Goal: Task Accomplishment & Management: Use online tool/utility

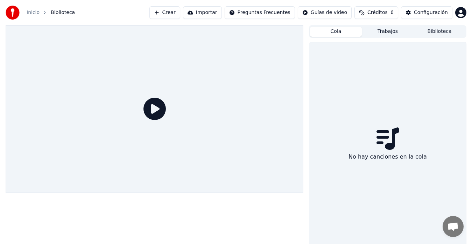
click at [334, 30] on button "Cola" at bounding box center [336, 32] width 52 height 10
click at [155, 118] on icon at bounding box center [154, 109] width 22 height 22
click at [180, 10] on button "Crear" at bounding box center [164, 12] width 31 height 13
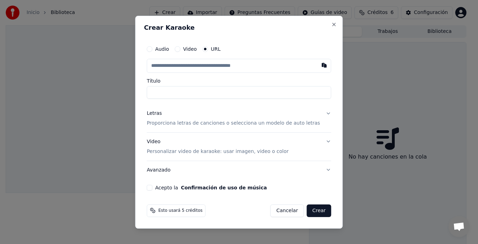
click at [182, 63] on input "text" at bounding box center [239, 66] width 184 height 14
type input "**********"
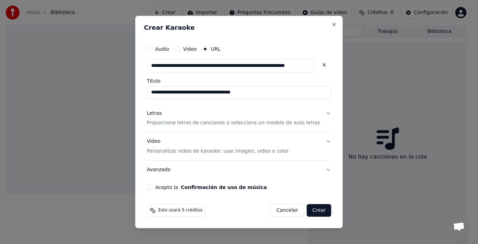
scroll to position [0, 0]
type input "**********"
click at [212, 105] on button "Letras Proporciona letras de canciones o selecciona un modelo de auto letras" at bounding box center [239, 118] width 184 height 28
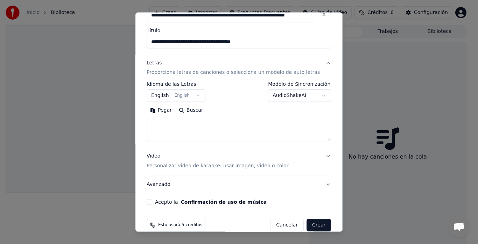
scroll to position [58, 0]
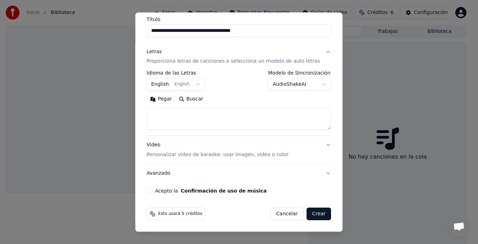
click at [255, 155] on p "Personalizar video de karaoke: usar imagen, video o color" at bounding box center [218, 155] width 142 height 7
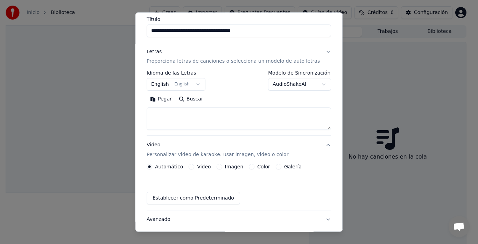
scroll to position [40, 0]
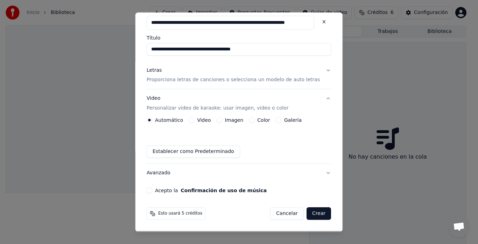
click at [236, 120] on label "Imagen" at bounding box center [234, 120] width 19 height 5
click at [222, 120] on button "Imagen" at bounding box center [220, 121] width 6 height 6
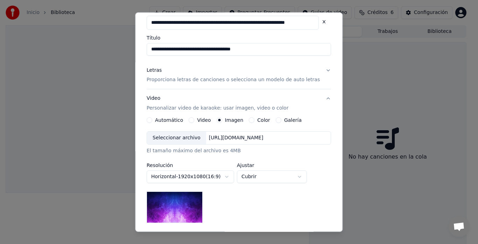
click at [251, 139] on div "https://imagedelivery.net/jkI57_JBx8hWPzcSI-uF5w/c7639807-3f76-4ea5-9112-66e75e…" at bounding box center [236, 138] width 60 height 7
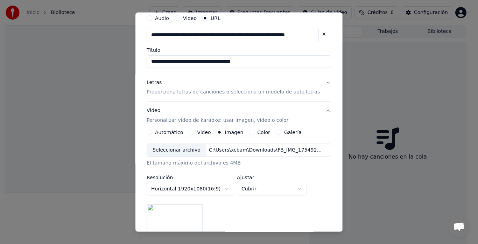
scroll to position [16, 0]
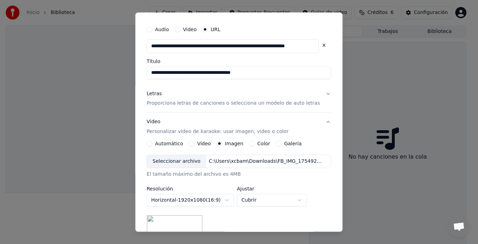
click at [239, 103] on p "Proporciona letras de canciones o selecciona un modelo de auto letras" at bounding box center [233, 103] width 173 height 7
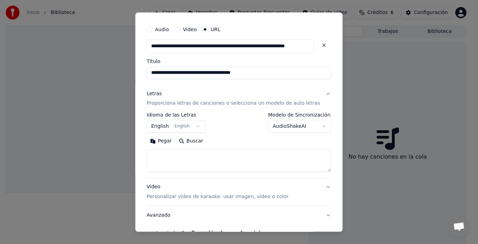
click at [171, 125] on button "English English" at bounding box center [176, 126] width 59 height 13
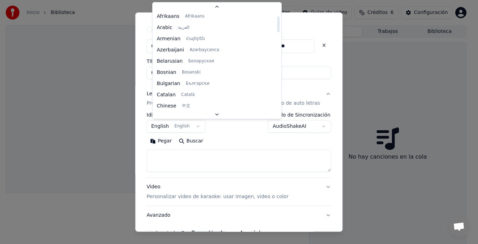
scroll to position [0, 0]
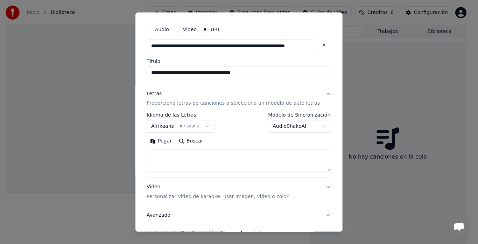
click at [189, 129] on body "**********" at bounding box center [236, 122] width 472 height 244
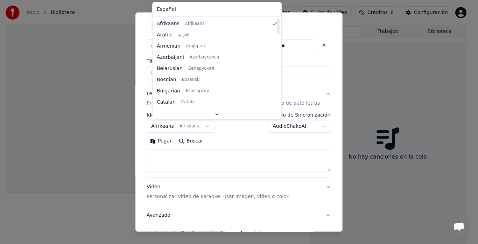
click at [186, 16] on div "Español Afrikaans Afrikaans Arabic العربية Armenian Հայերեն Azerbaijani Azərbay…" at bounding box center [217, 56] width 129 height 108
select select "**"
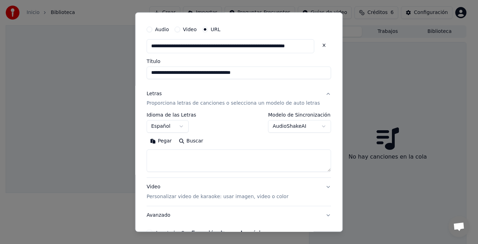
click at [178, 99] on div "Letras Proporciona letras de canciones o selecciona un modelo de auto letras" at bounding box center [233, 98] width 173 height 17
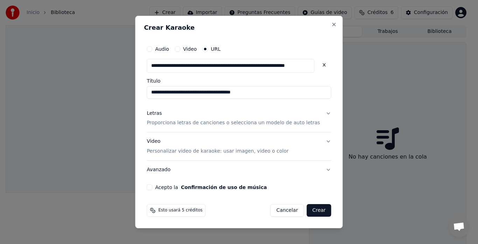
click at [175, 121] on p "Proporciona letras de canciones o selecciona un modelo de auto letras" at bounding box center [233, 123] width 173 height 7
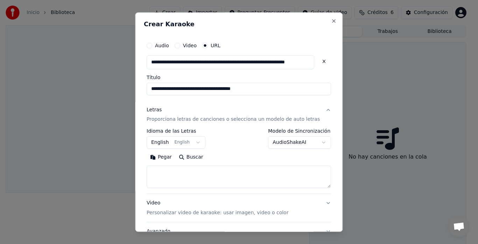
click at [167, 141] on button "English English" at bounding box center [176, 142] width 59 height 13
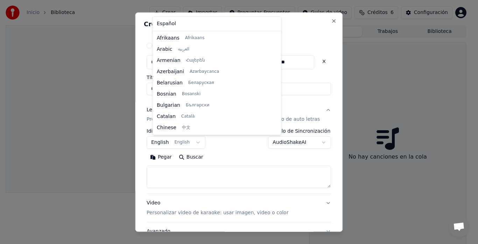
scroll to position [56, 0]
select select "**"
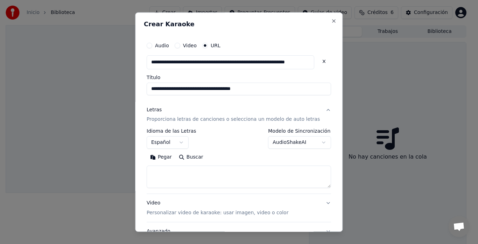
click at [177, 203] on div "Video Personalizar video de karaoke: usar imagen, video o color" at bounding box center [218, 208] width 142 height 17
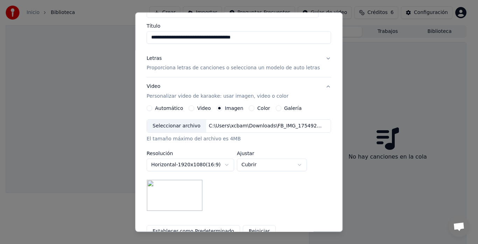
scroll to position [55, 0]
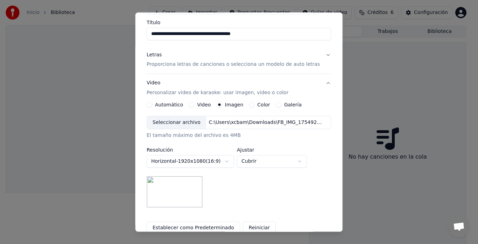
click at [159, 83] on div "Video Personalizar video de karaoke: usar imagen, video o color" at bounding box center [218, 88] width 142 height 17
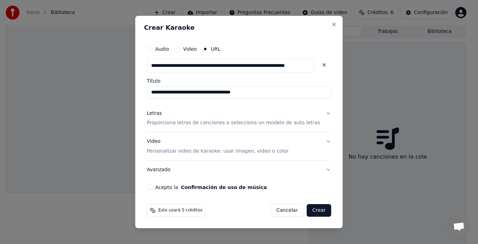
click at [320, 112] on button "Letras Proporciona letras de canciones o selecciona un modelo de auto letras" at bounding box center [239, 118] width 184 height 28
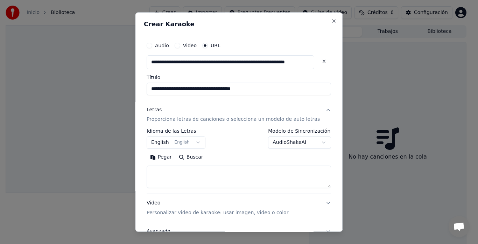
click at [222, 177] on textarea at bounding box center [239, 177] width 184 height 22
click at [165, 145] on body "**********" at bounding box center [236, 122] width 472 height 244
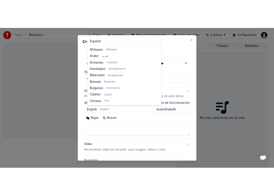
scroll to position [56, 0]
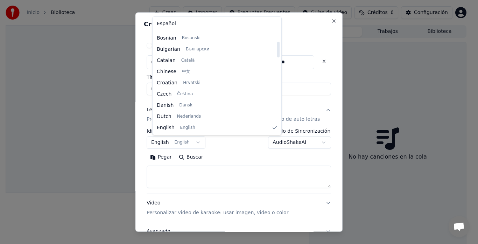
select select "**"
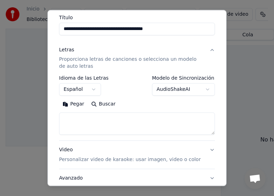
scroll to position [73, 0]
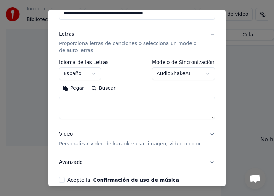
click at [105, 113] on textarea at bounding box center [137, 108] width 156 height 22
paste textarea "**********"
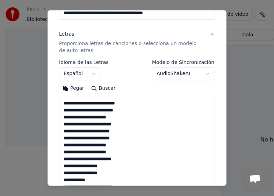
scroll to position [282, 0]
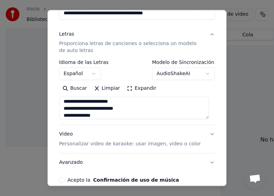
type textarea "**********"
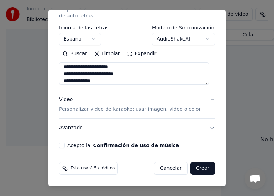
click at [208, 98] on button "Video Personalizar video de karaoke: usar imagen, video o color" at bounding box center [137, 105] width 156 height 28
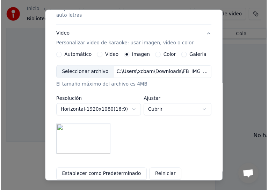
scroll to position [181, 0]
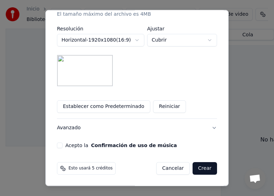
click at [197, 169] on button "Crear" at bounding box center [205, 168] width 24 height 13
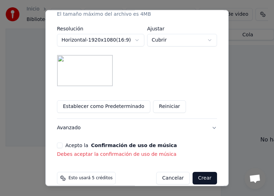
click at [57, 145] on button "Acepto la Confirmación de uso de música" at bounding box center [60, 146] width 6 height 6
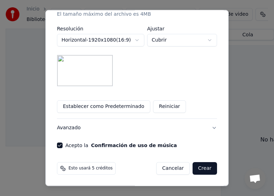
click at [201, 168] on button "Crear" at bounding box center [205, 168] width 24 height 13
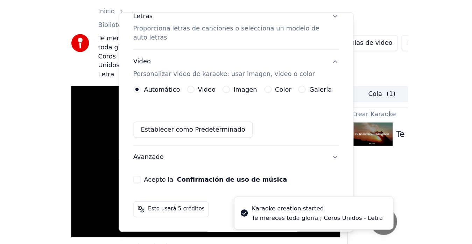
scroll to position [89, 0]
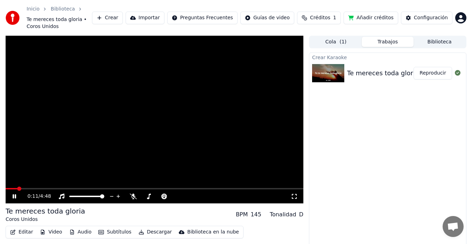
click at [294, 194] on icon at bounding box center [294, 197] width 7 height 6
click at [106, 227] on button "Subtítulos" at bounding box center [115, 232] width 38 height 10
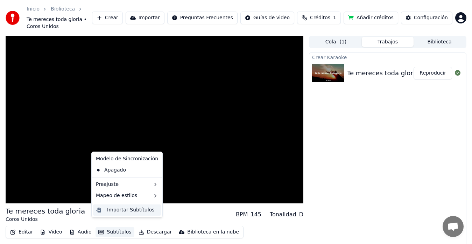
click at [113, 210] on div "Importar Subtítulos" at bounding box center [130, 209] width 47 height 7
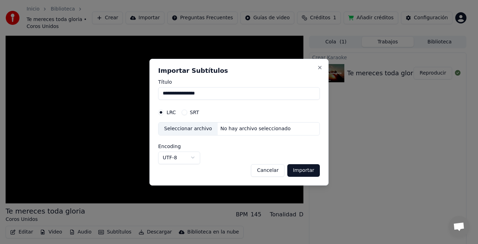
click at [189, 127] on div "Seleccionar archivo" at bounding box center [188, 128] width 59 height 13
click at [320, 67] on button "Close" at bounding box center [320, 68] width 6 height 6
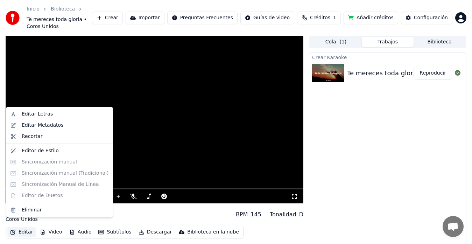
click at [24, 227] on button "Editar" at bounding box center [21, 232] width 28 height 10
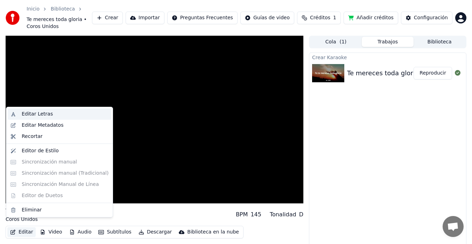
click at [50, 113] on div "Editar Letras" at bounding box center [65, 114] width 87 height 7
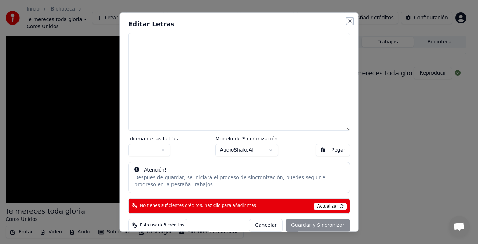
click at [347, 19] on button "Close" at bounding box center [350, 21] width 6 height 6
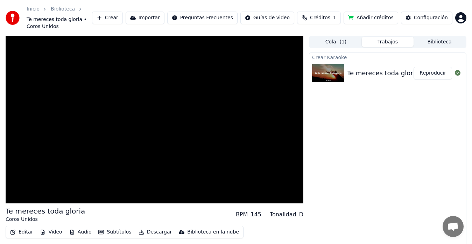
click at [334, 64] on img at bounding box center [328, 73] width 32 height 18
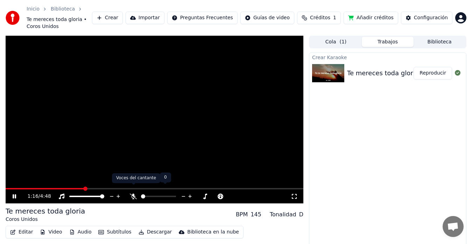
click at [132, 194] on icon at bounding box center [133, 197] width 7 height 6
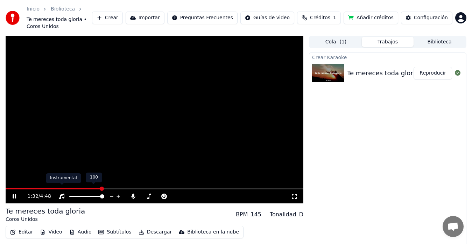
click at [62, 194] on icon at bounding box center [61, 197] width 7 height 6
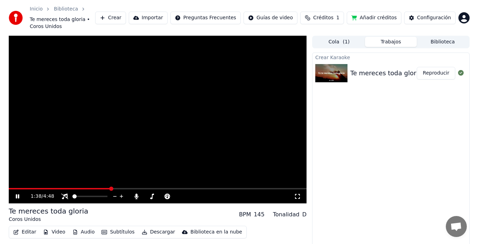
scroll to position [14, 0]
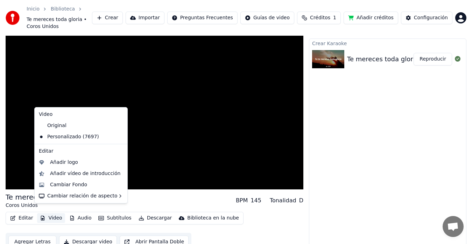
click at [48, 213] on button "Video" at bounding box center [51, 218] width 28 height 10
click at [118, 123] on icon at bounding box center [122, 126] width 8 height 6
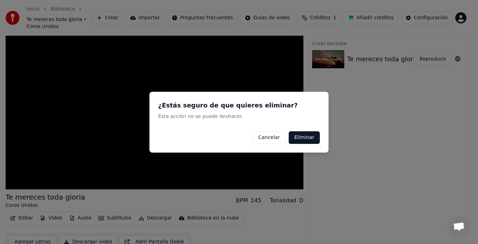
click at [299, 137] on button "Eliminar" at bounding box center [304, 137] width 31 height 13
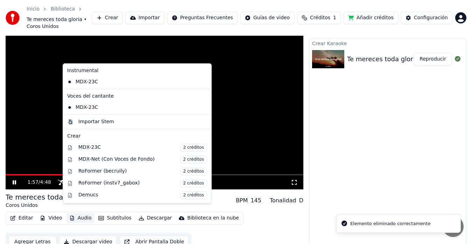
click at [73, 213] on button "Audio" at bounding box center [80, 218] width 28 height 10
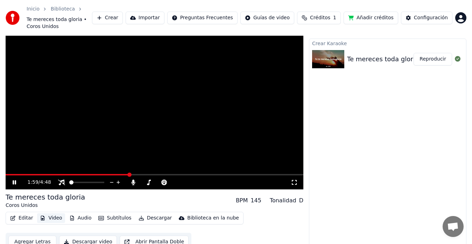
click at [50, 213] on button "Video" at bounding box center [51, 218] width 28 height 10
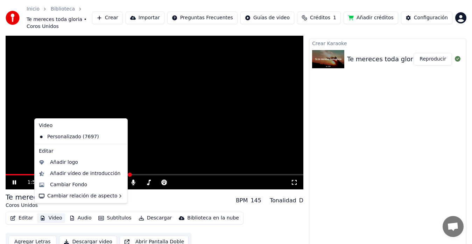
click at [50, 213] on button "Video" at bounding box center [51, 218] width 28 height 10
click at [118, 134] on icon at bounding box center [122, 137] width 8 height 6
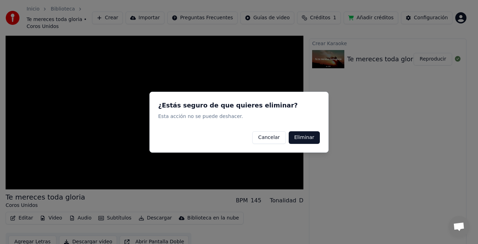
click at [295, 138] on button "Eliminar" at bounding box center [304, 137] width 31 height 13
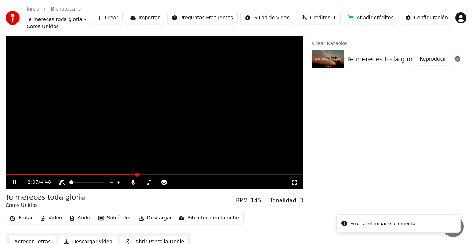
click at [432, 53] on button "Reproducir" at bounding box center [433, 59] width 38 height 13
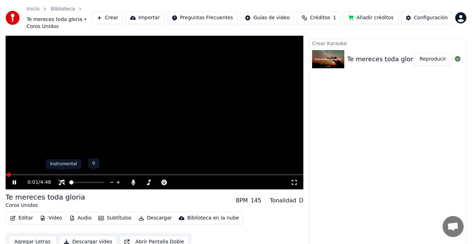
click at [62, 180] on icon at bounding box center [61, 183] width 7 height 6
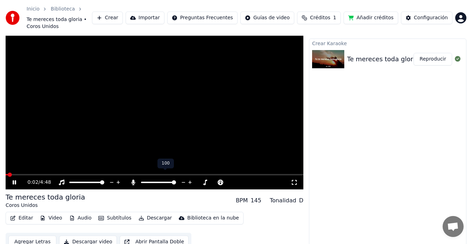
click at [135, 180] on icon at bounding box center [133, 183] width 7 height 6
click at [73, 174] on span at bounding box center [155, 174] width 298 height 1
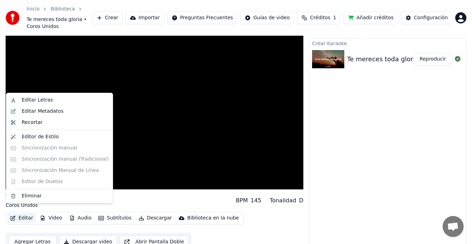
click at [22, 213] on button "Editar" at bounding box center [21, 218] width 28 height 10
click at [41, 113] on div "Editar Metadatos" at bounding box center [43, 111] width 42 height 7
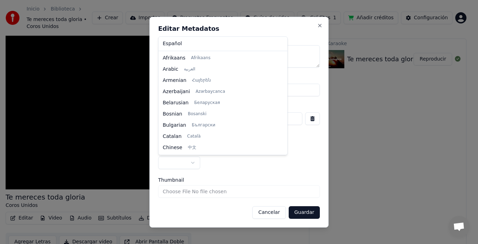
click at [194, 161] on body "**********" at bounding box center [236, 108] width 472 height 244
select select "**"
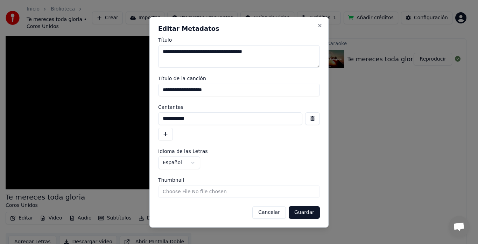
click at [258, 192] on input "Thumbnail" at bounding box center [239, 191] width 162 height 13
click at [166, 133] on button "button" at bounding box center [165, 134] width 15 height 13
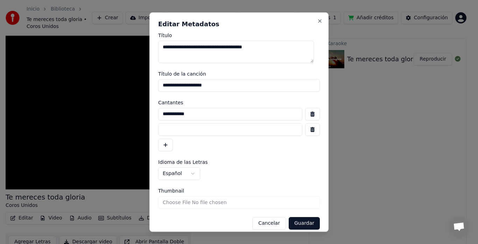
drag, startPoint x: 313, startPoint y: 62, endPoint x: 307, endPoint y: 50, distance: 12.7
click at [307, 50] on textarea "**********" at bounding box center [236, 52] width 156 height 22
click at [165, 150] on button "button" at bounding box center [165, 145] width 15 height 13
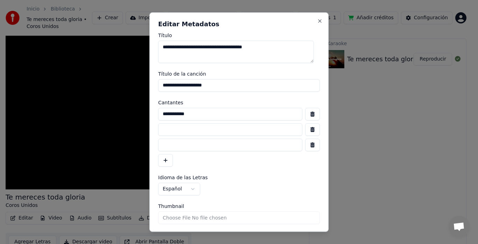
click at [305, 127] on button "button" at bounding box center [312, 129] width 15 height 13
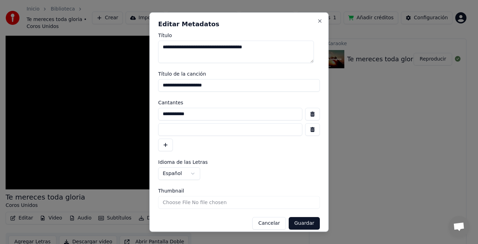
click at [307, 133] on button "button" at bounding box center [312, 129] width 15 height 13
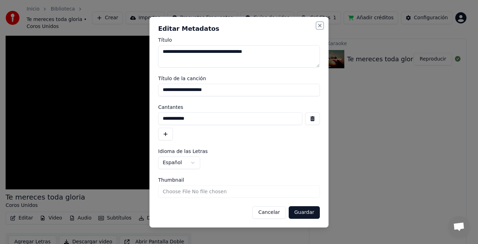
click at [321, 26] on button "Close" at bounding box center [320, 26] width 6 height 6
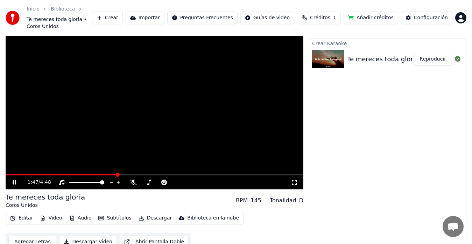
click at [23, 236] on button "Agregar Letras" at bounding box center [32, 242] width 48 height 13
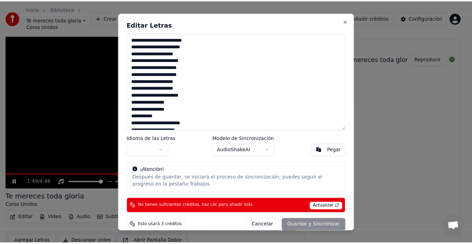
scroll to position [206, 0]
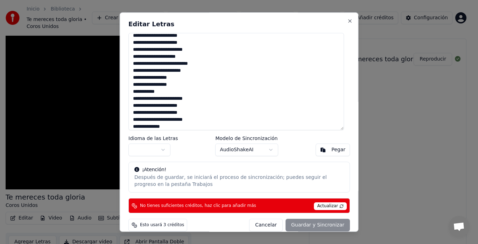
type textarea "**********"
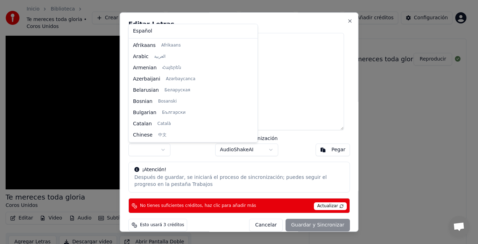
click at [167, 149] on body "Inicio Biblioteca Te mereces toda gloria • Coros Unidos Crear Importar Pregunta…" at bounding box center [236, 108] width 472 height 244
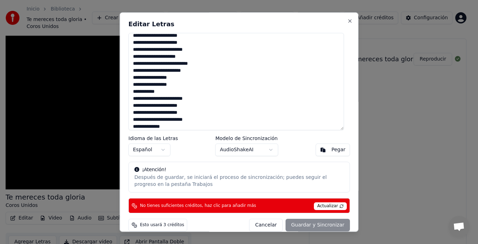
click at [332, 205] on span "Actualizar" at bounding box center [330, 207] width 33 height 8
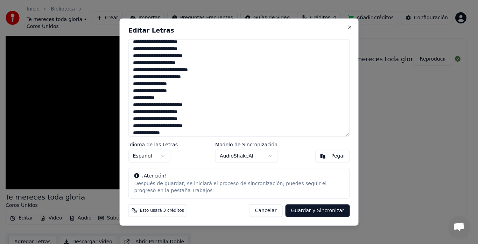
click at [312, 210] on button "Guardar y Sincronizar" at bounding box center [317, 210] width 64 height 13
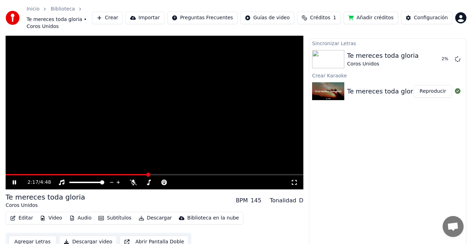
click at [12, 180] on icon at bounding box center [19, 183] width 16 height 6
click at [295, 180] on icon at bounding box center [294, 183] width 7 height 6
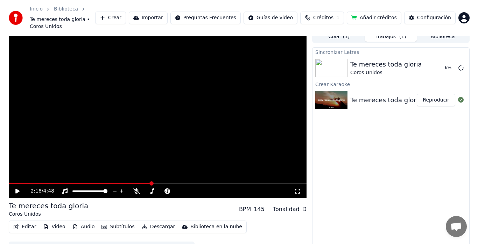
scroll to position [14, 0]
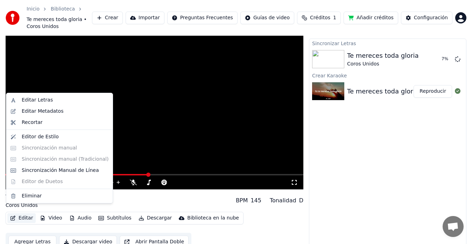
click at [25, 213] on button "Editar" at bounding box center [21, 218] width 28 height 10
click at [29, 194] on div "Eliminar" at bounding box center [32, 195] width 20 height 7
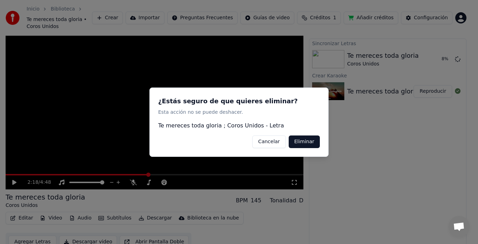
click at [298, 141] on button "Eliminar" at bounding box center [304, 141] width 31 height 13
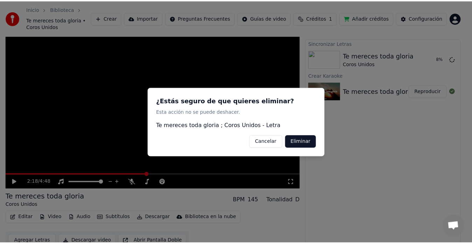
scroll to position [5, 0]
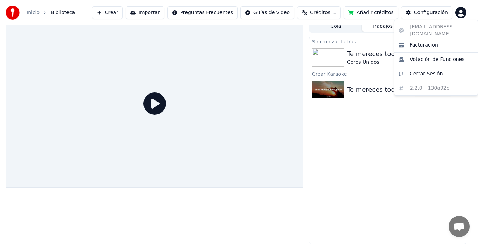
click at [464, 14] on html "Inicio Biblioteca Crear Importar Preguntas Frecuentes Guías de video Créditos 1…" at bounding box center [239, 117] width 478 height 244
click at [426, 42] on span "Facturación" at bounding box center [424, 45] width 28 height 7
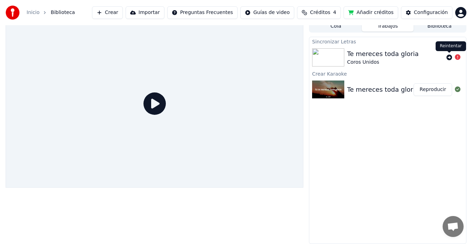
click at [452, 58] on div at bounding box center [454, 57] width 14 height 8
click at [450, 58] on icon at bounding box center [450, 58] width 6 height 6
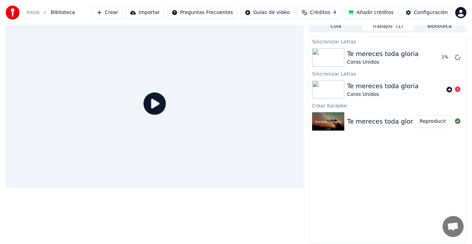
click at [335, 91] on img at bounding box center [328, 89] width 32 height 18
click at [338, 93] on img at bounding box center [328, 89] width 32 height 18
click at [338, 92] on img at bounding box center [328, 89] width 32 height 18
click at [326, 124] on img at bounding box center [328, 121] width 32 height 18
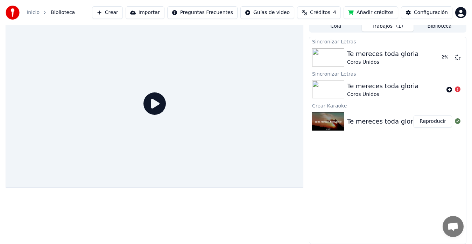
click at [434, 122] on button "Reproducir" at bounding box center [433, 121] width 38 height 13
click at [378, 14] on button "Añadir créditos" at bounding box center [371, 12] width 55 height 13
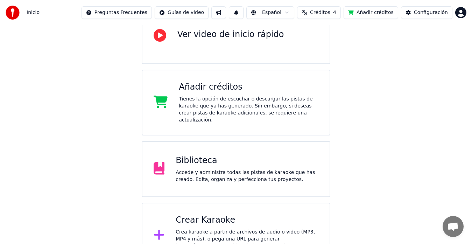
scroll to position [92, 0]
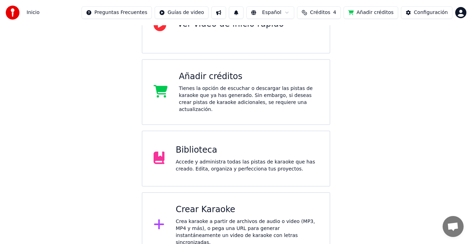
click at [266, 218] on div "Crea karaoke a partir de archivos de audio o video (MP3, MP4 y más), o pega una…" at bounding box center [247, 232] width 143 height 28
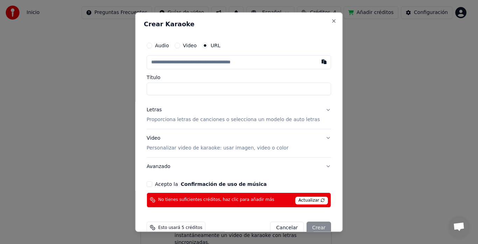
click at [299, 199] on span "Actualizar" at bounding box center [311, 201] width 33 height 8
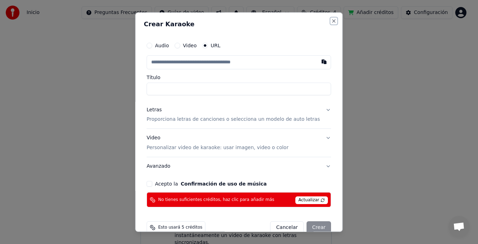
click at [331, 21] on button "Close" at bounding box center [334, 21] width 6 height 6
